Goal: Task Accomplishment & Management: Manage account settings

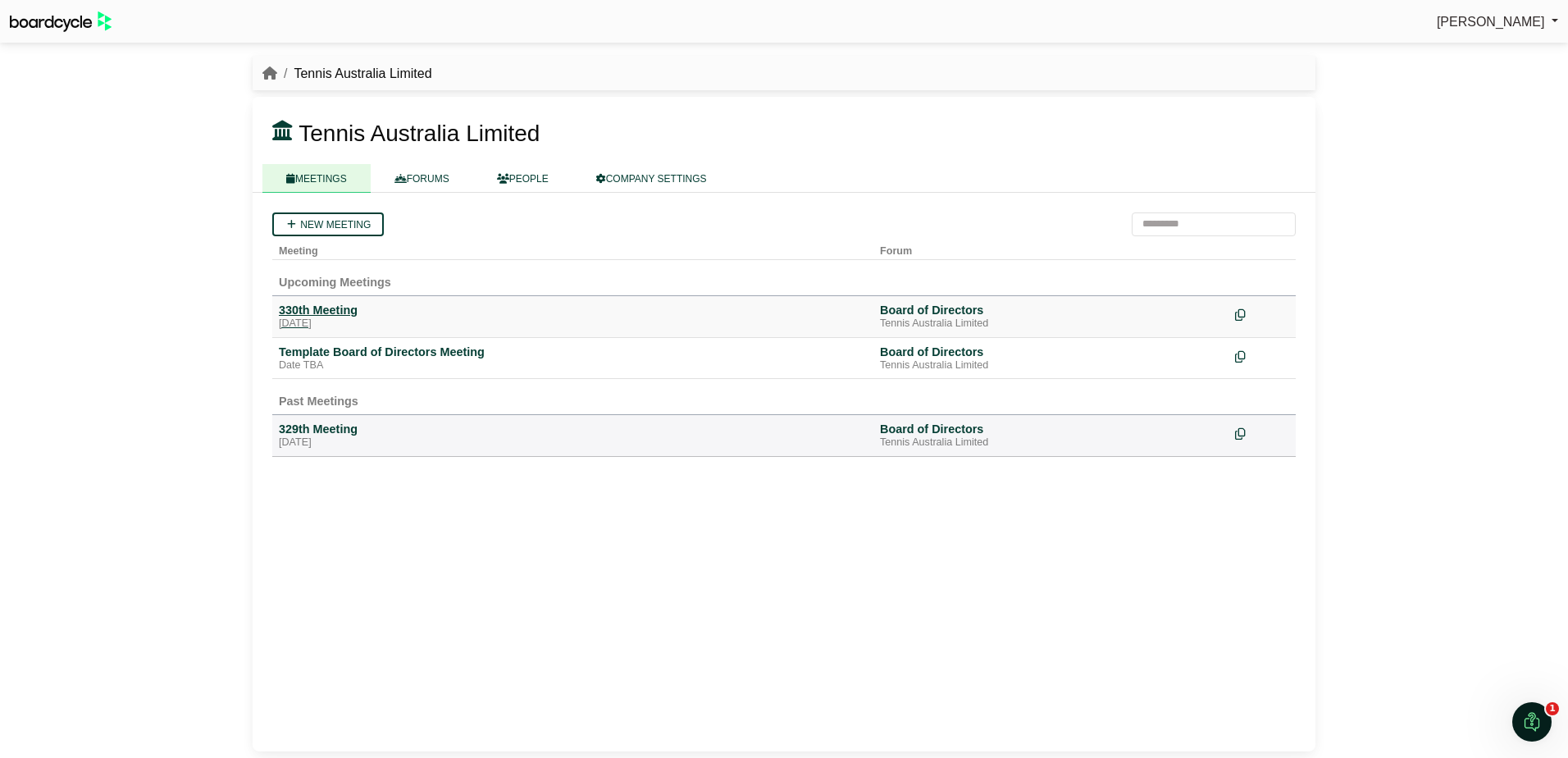
click at [349, 311] on div "330th Meeting" at bounding box center [573, 310] width 588 height 15
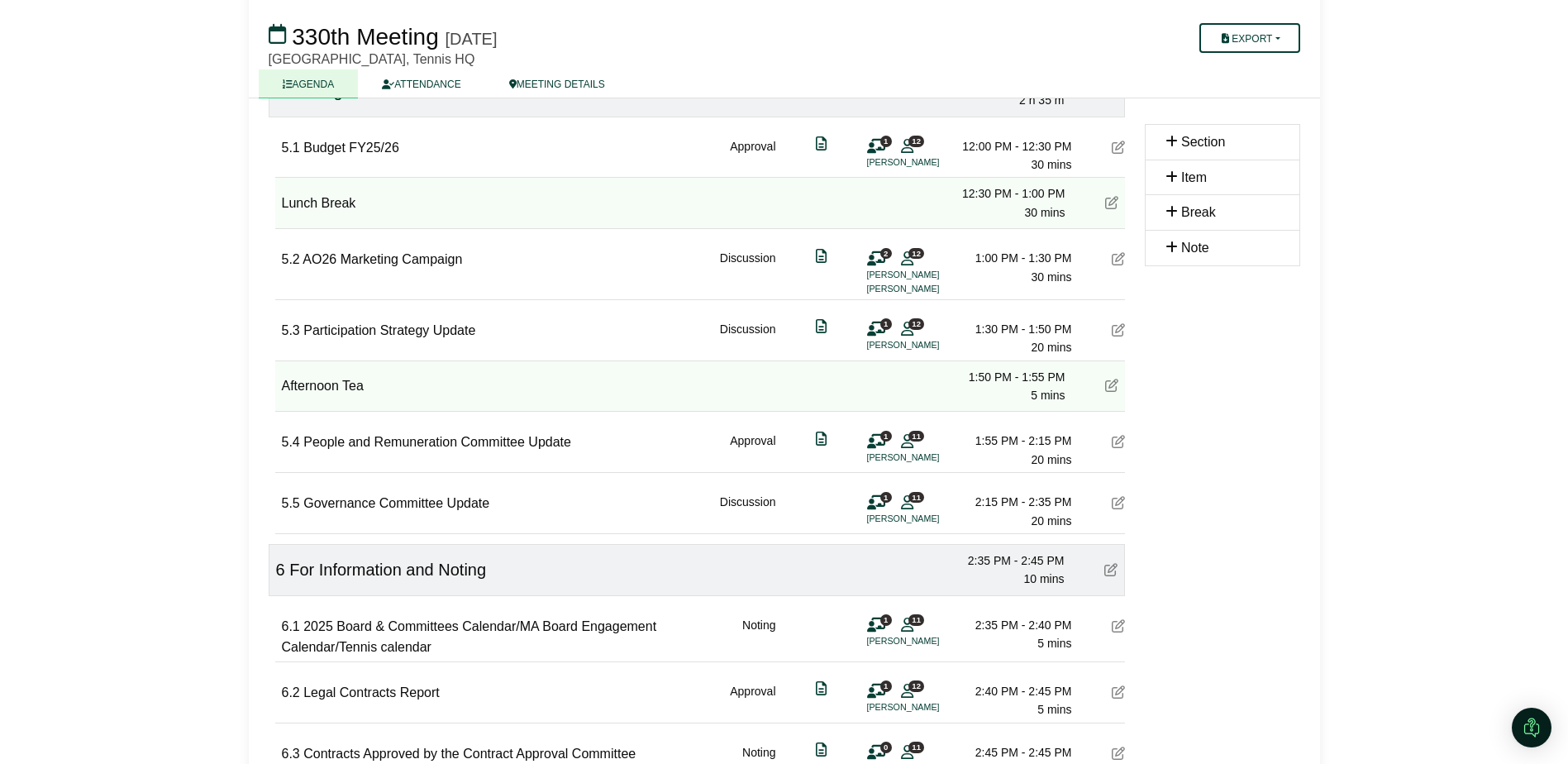
scroll to position [910, 0]
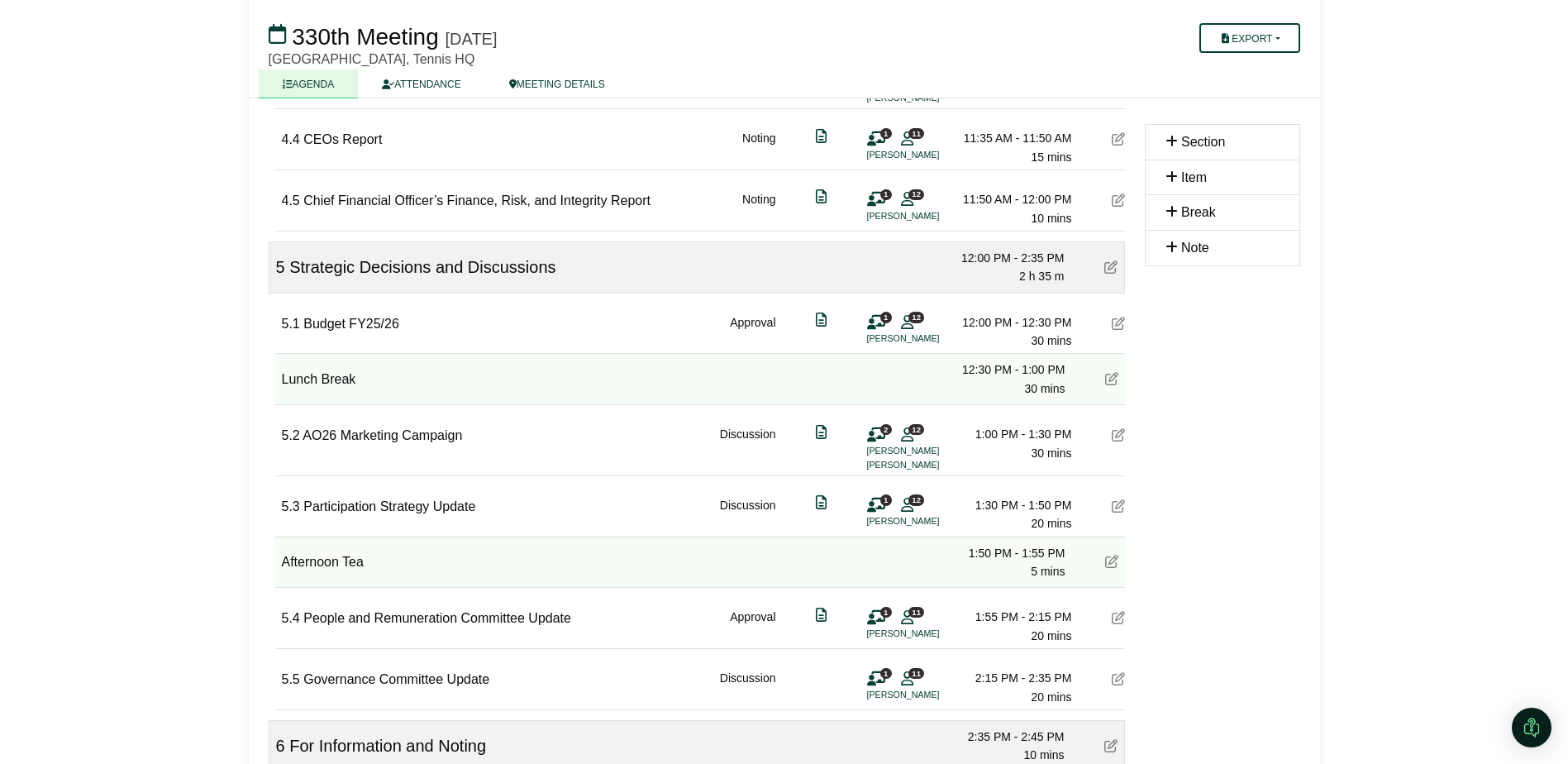
click at [1247, 134] on div "Section" at bounding box center [1222, 142] width 114 height 22
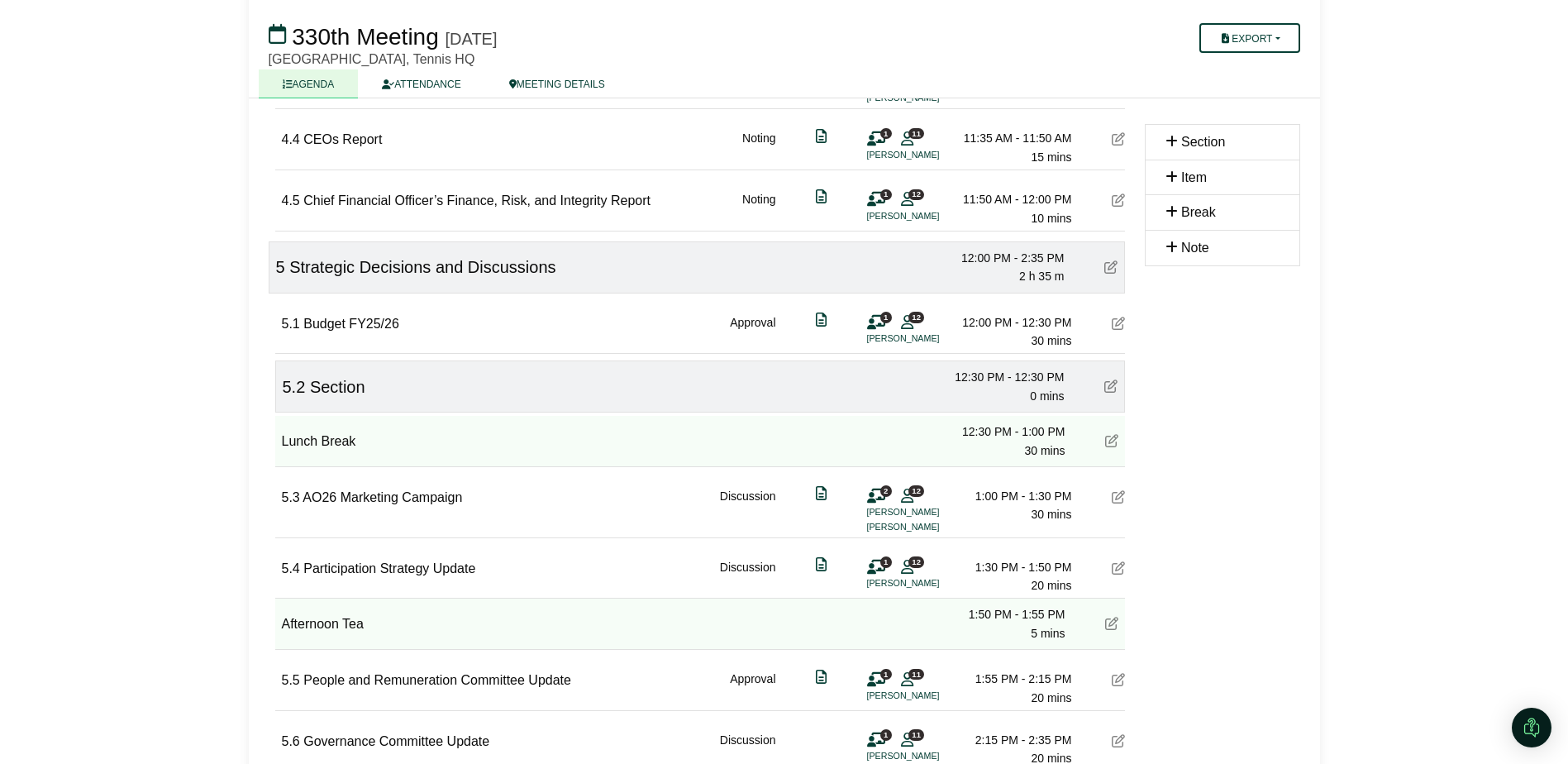
click at [321, 393] on span "Section" at bounding box center [337, 387] width 56 height 18
click at [802, 382] on div "5.2 Section 12:30 PM - 12:30 PM 0 mins" at bounding box center [700, 387] width 850 height 52
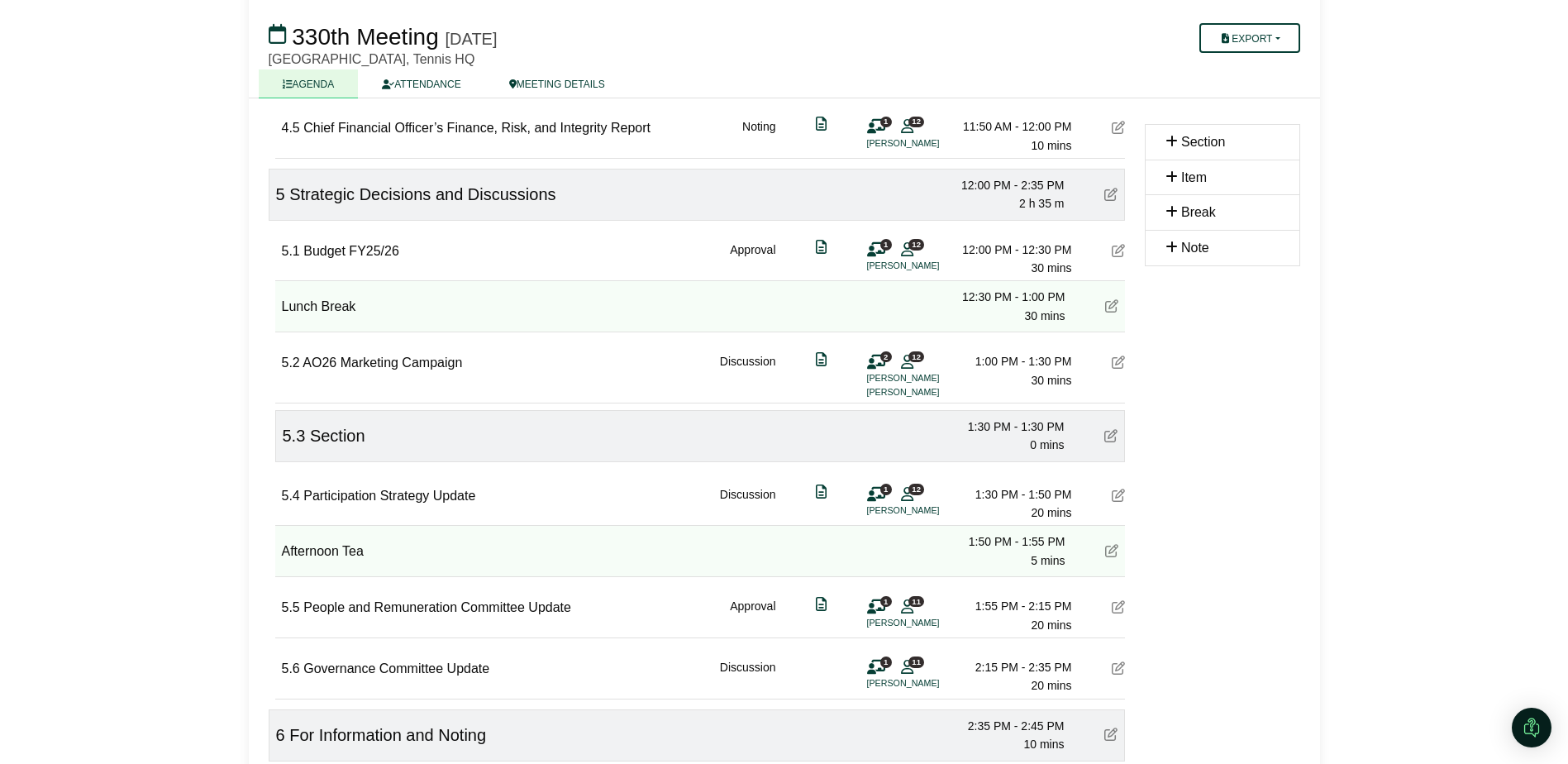
scroll to position [1076, 0]
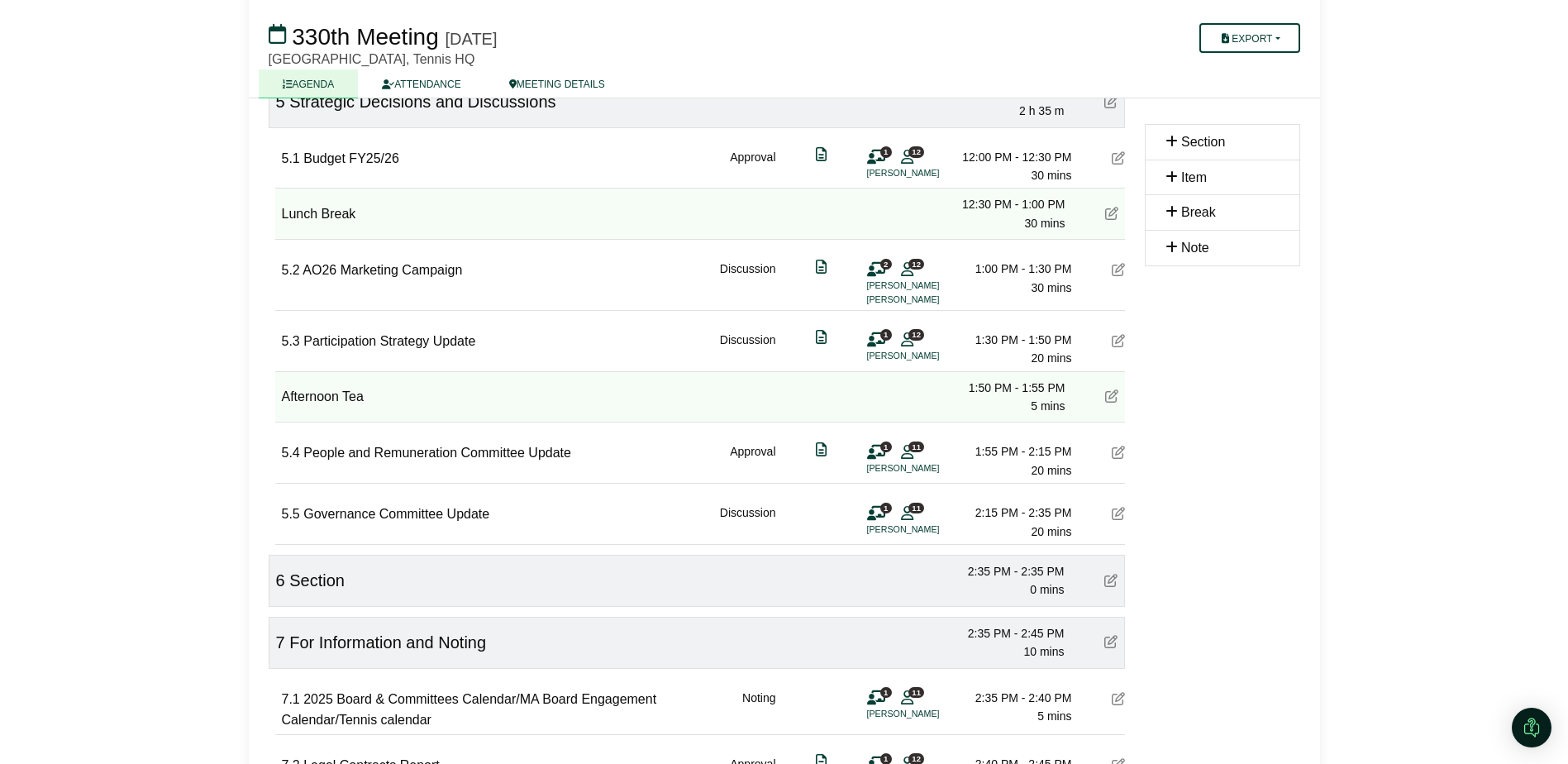
click at [1107, 586] on icon at bounding box center [1111, 581] width 13 height 13
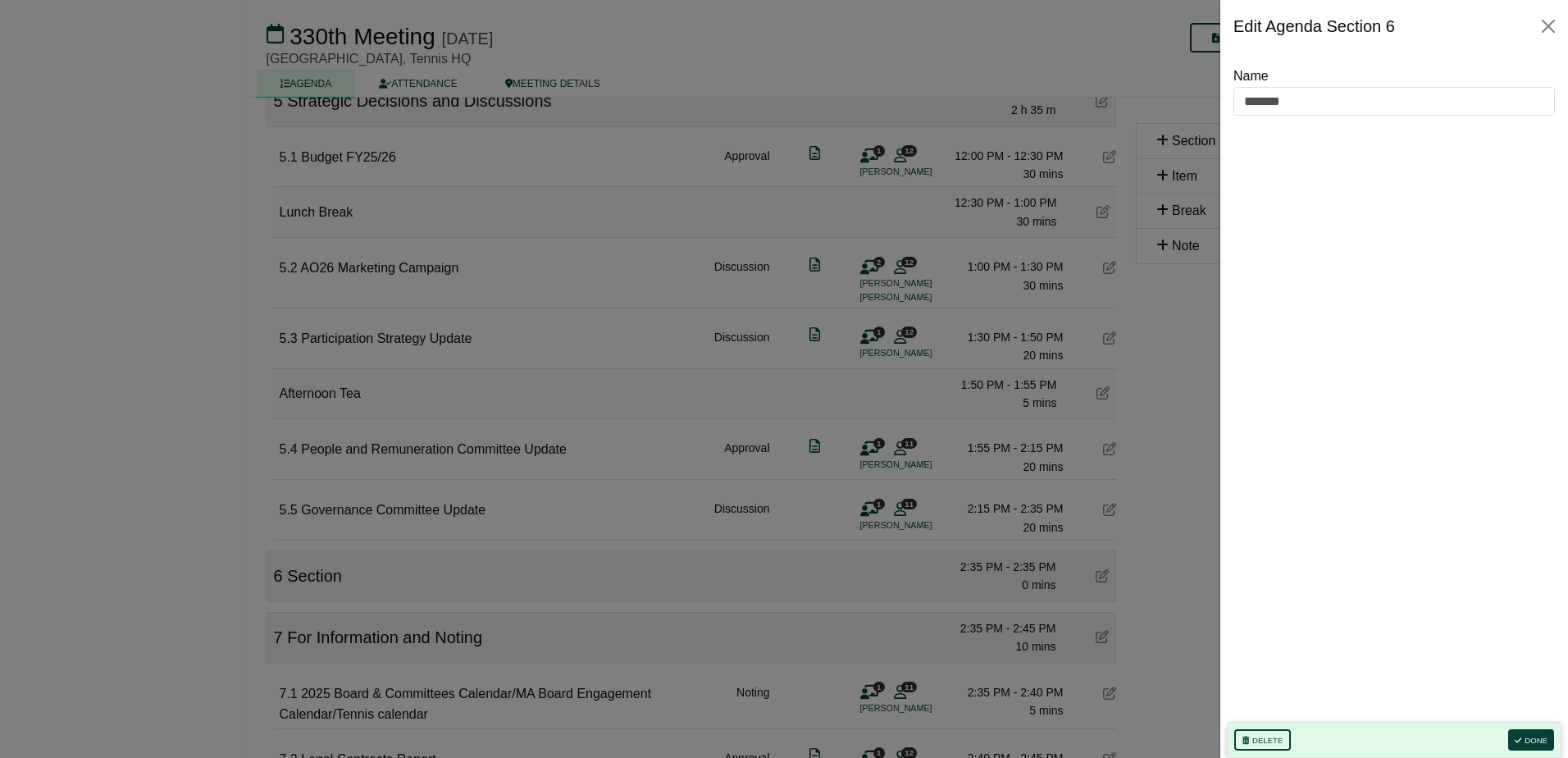
click at [1274, 751] on div "Delete Done" at bounding box center [1394, 741] width 335 height 36
click at [1272, 741] on button "Delete" at bounding box center [1262, 741] width 57 height 21
